Goal: Find specific page/section: Find specific page/section

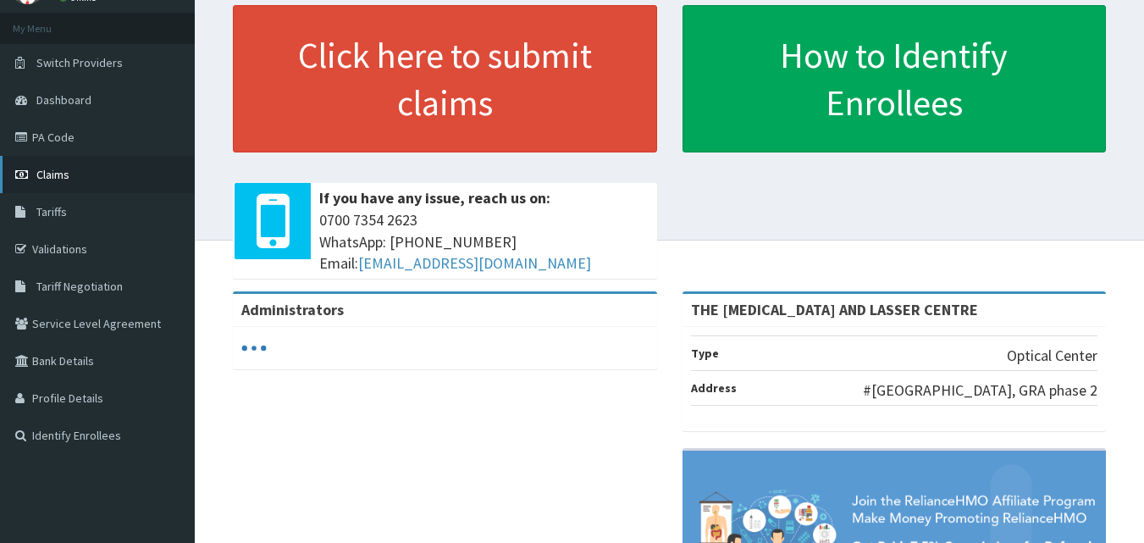
click at [57, 175] on span "Claims" at bounding box center [52, 174] width 33 height 15
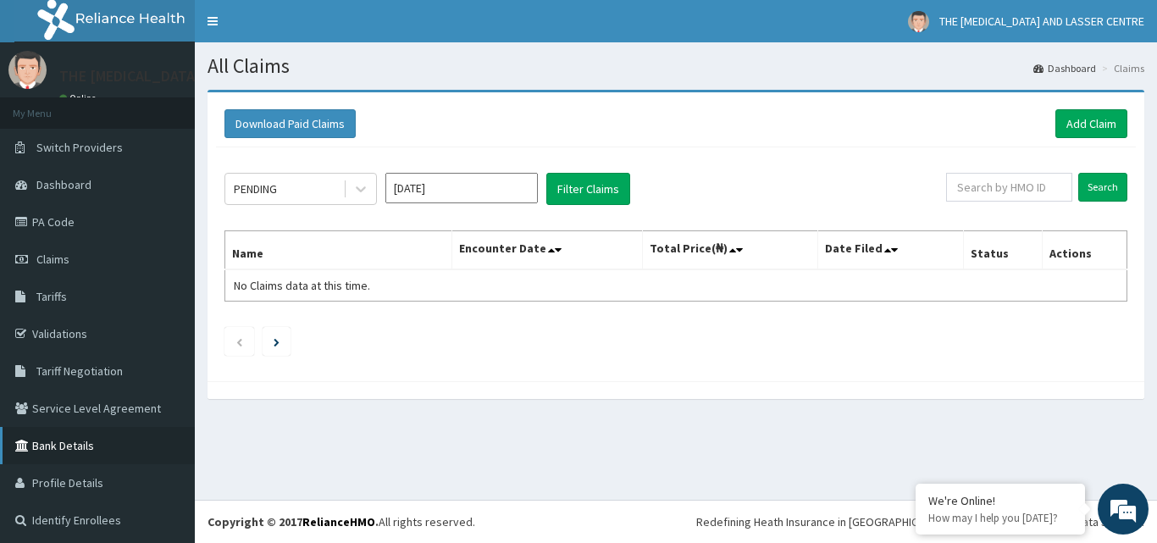
click at [102, 453] on link "Bank Details" at bounding box center [97, 445] width 195 height 37
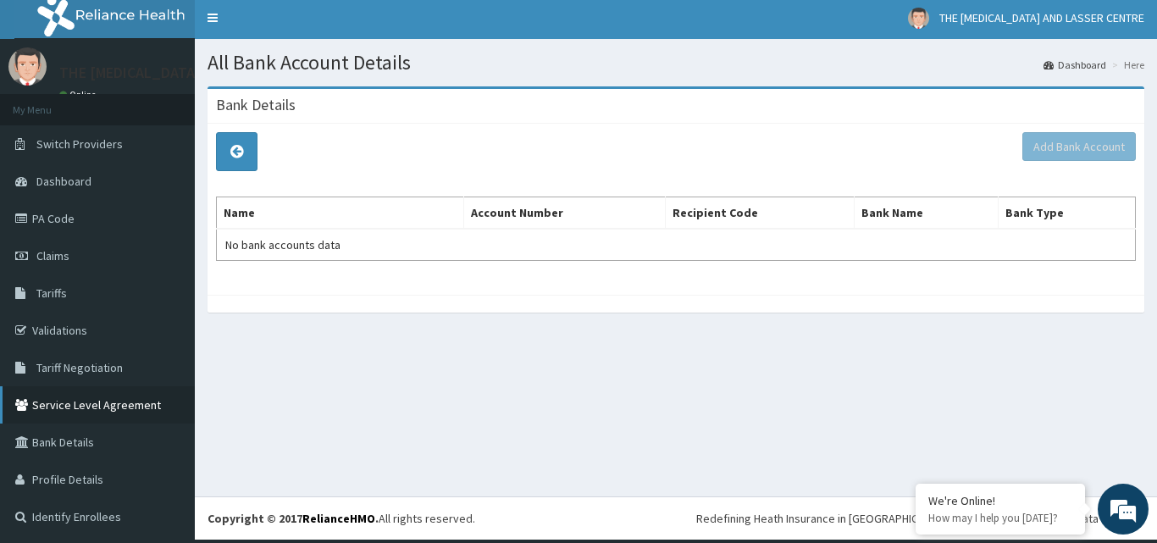
scroll to position [4, 0]
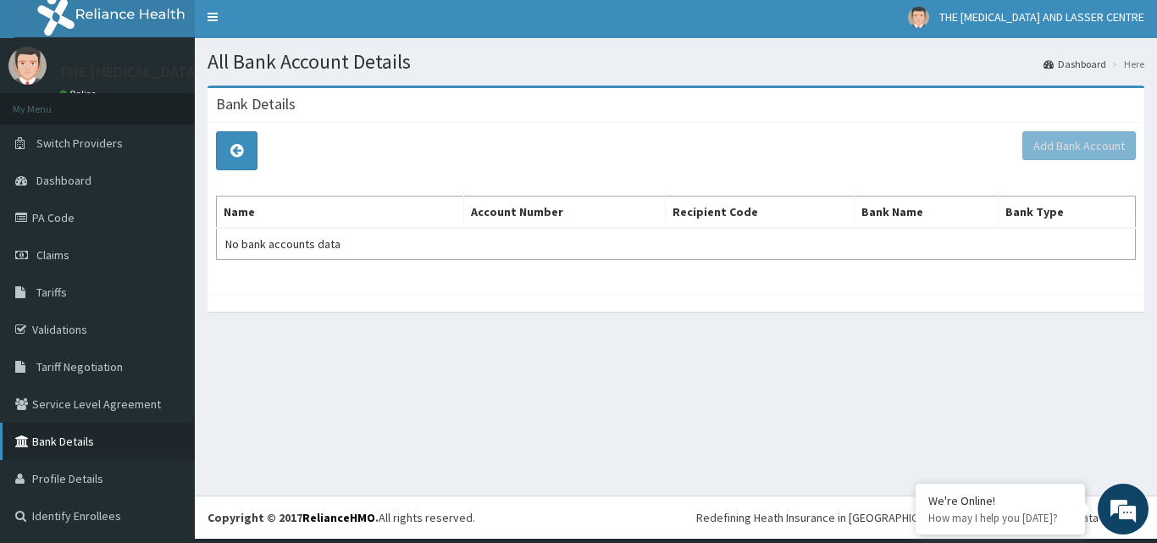
click at [113, 438] on link "Bank Details" at bounding box center [97, 441] width 195 height 37
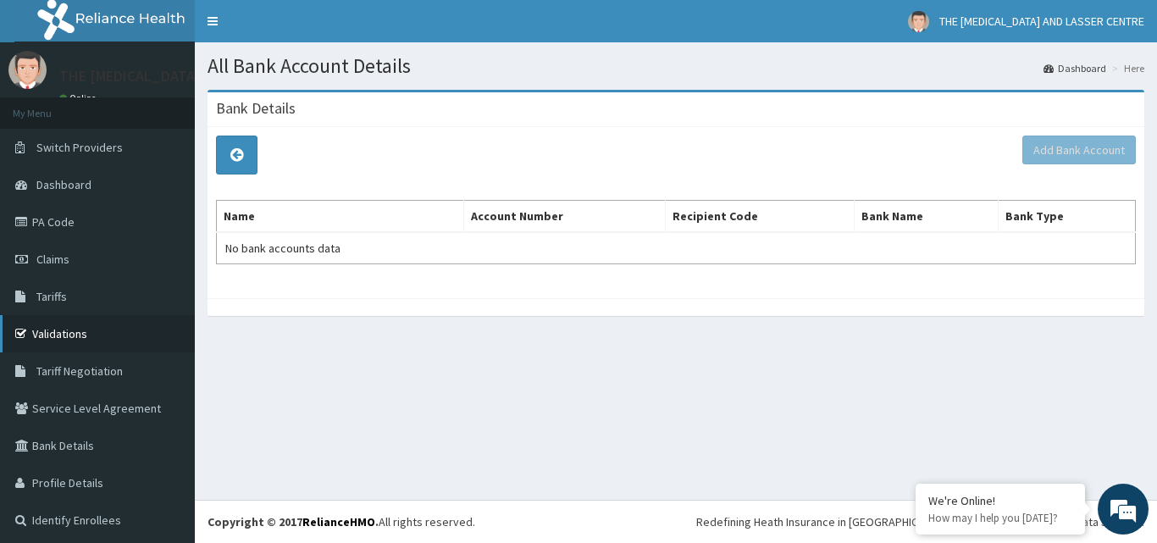
click at [72, 323] on link "Validations" at bounding box center [97, 333] width 195 height 37
